Goal: Feedback & Contribution: Contribute content

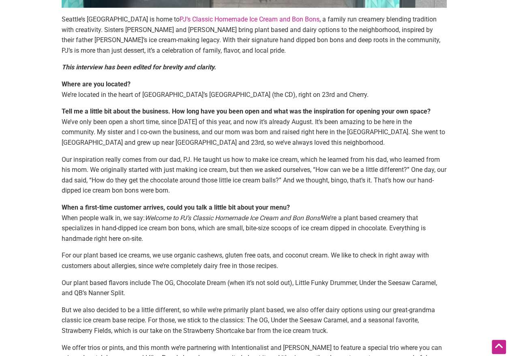
scroll to position [81, 0]
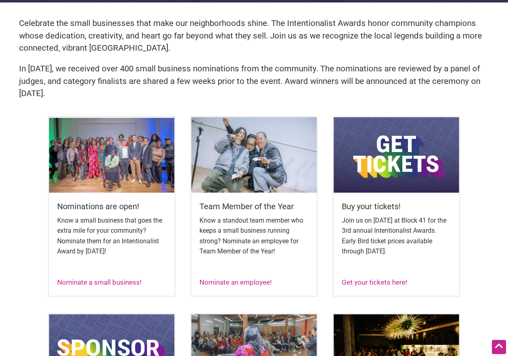
scroll to position [284, 0]
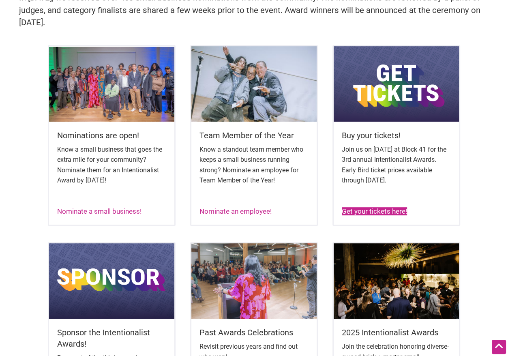
click at [390, 209] on link "Get your tickets here!" at bounding box center [374, 211] width 65 height 8
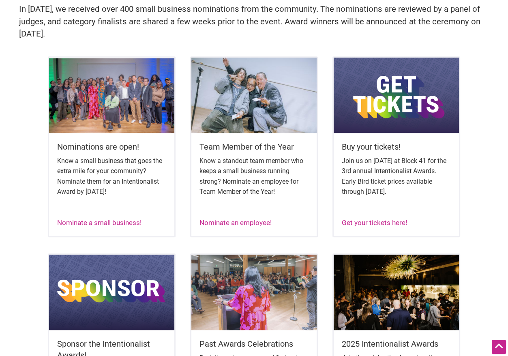
scroll to position [284, 0]
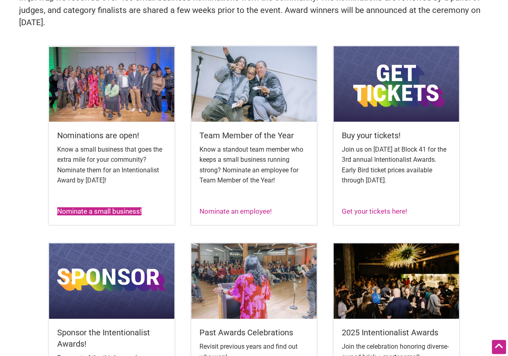
click at [77, 208] on link "Nominate a small business!" at bounding box center [99, 211] width 84 height 8
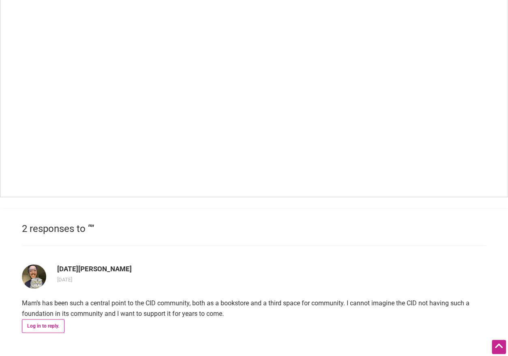
scroll to position [568, 0]
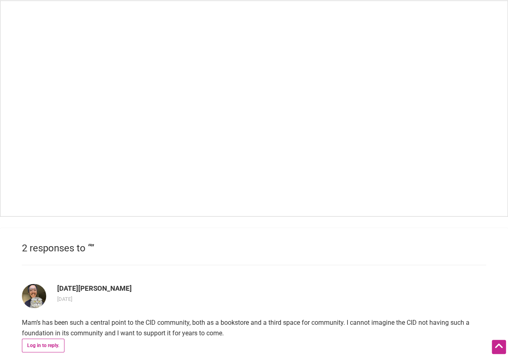
scroll to position [527, 0]
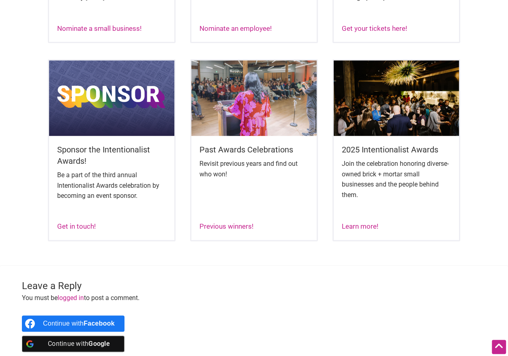
scroll to position [487, 0]
